Goal: Task Accomplishment & Management: Manage account settings

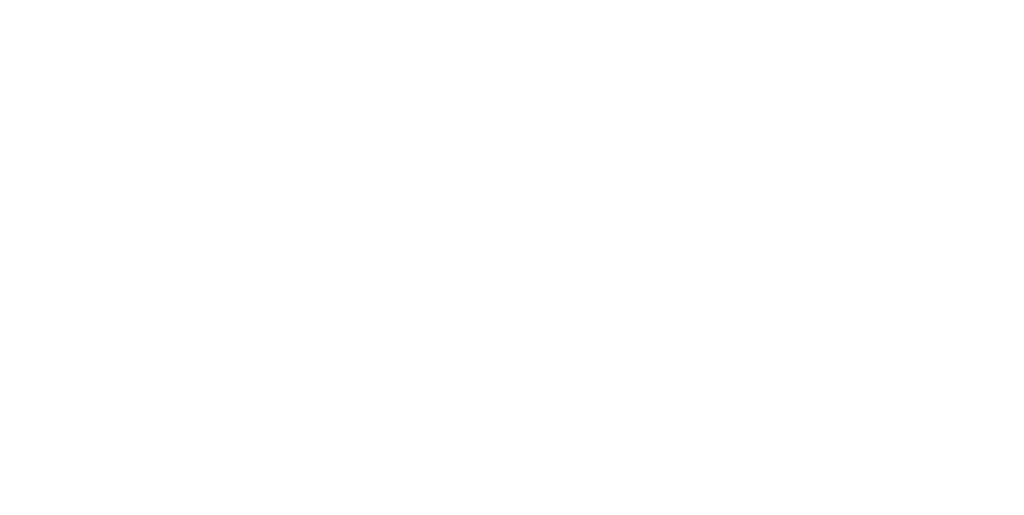
type input "**********"
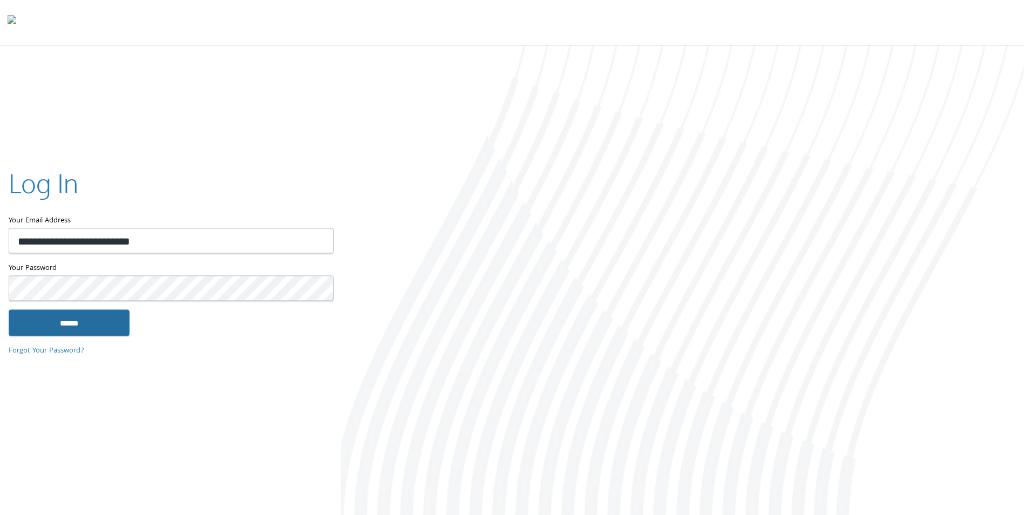
click at [80, 326] on input "******" at bounding box center [69, 323] width 121 height 26
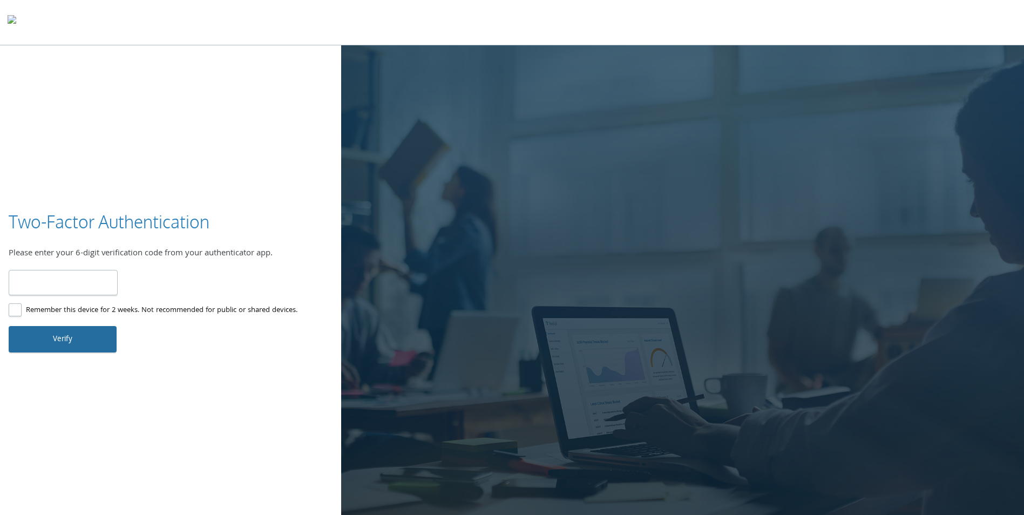
type input "******"
